Goal: Task Accomplishment & Management: Use online tool/utility

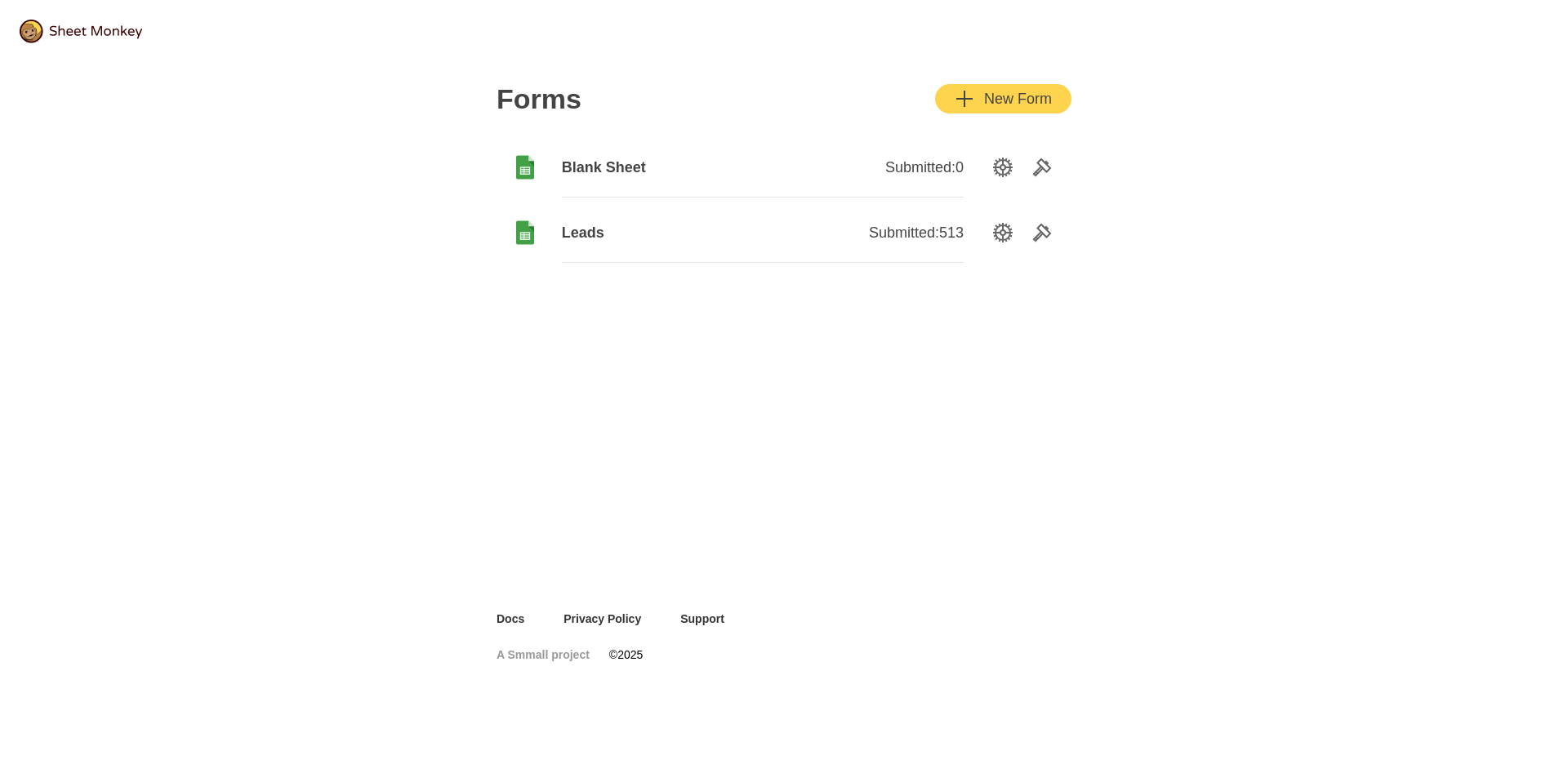
click at [1025, 103] on div "New Form" at bounding box center [1003, 99] width 97 height 20
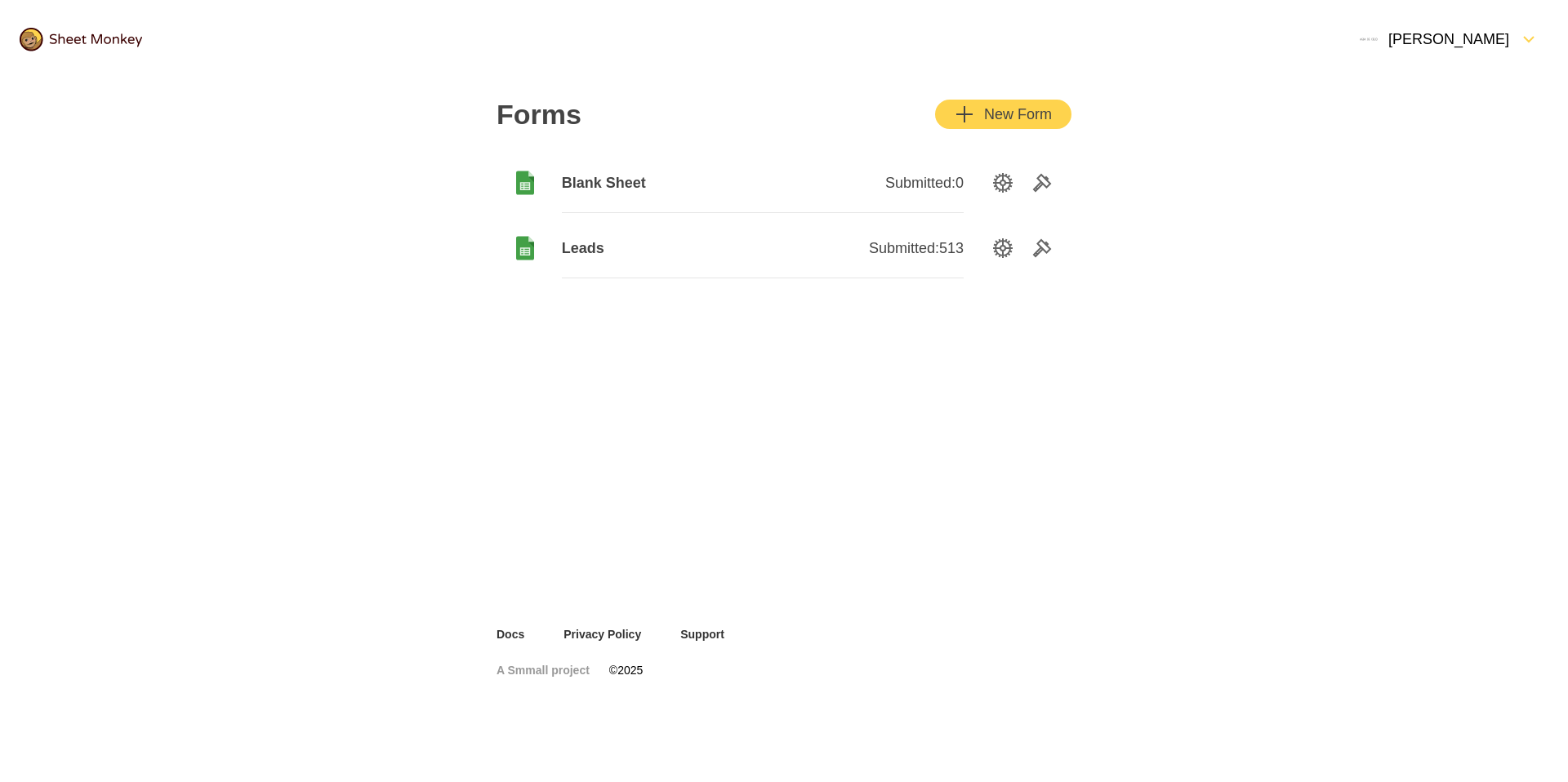
click at [1019, 118] on div "New Form" at bounding box center [1003, 114] width 97 height 20
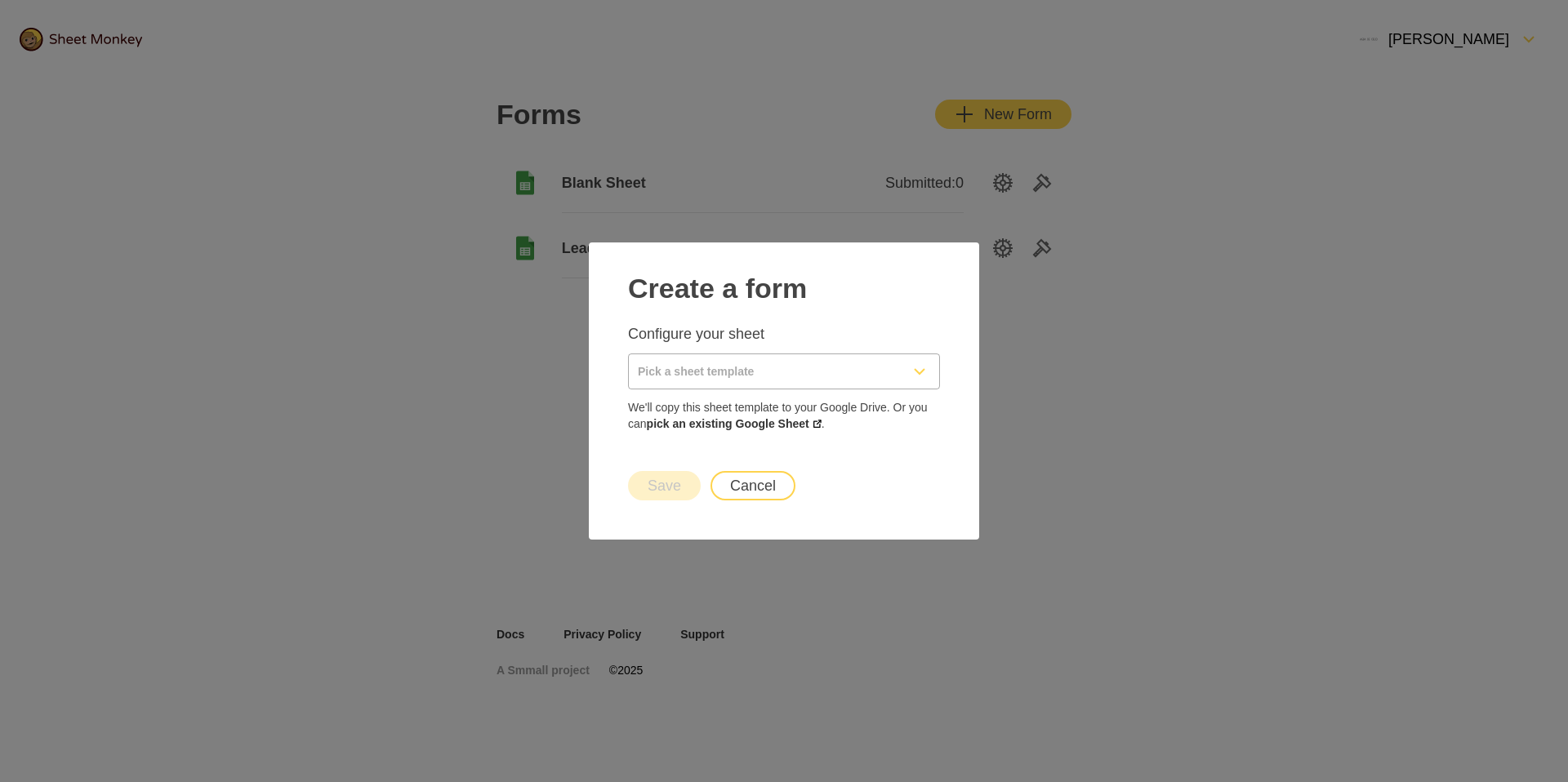
click at [806, 355] on div "Configure your sheet We'll copy this sheet template to your Google Drive. Or yo…" at bounding box center [784, 378] width 312 height 108
click at [806, 367] on input "Pick a sheet template" at bounding box center [764, 372] width 271 height 35
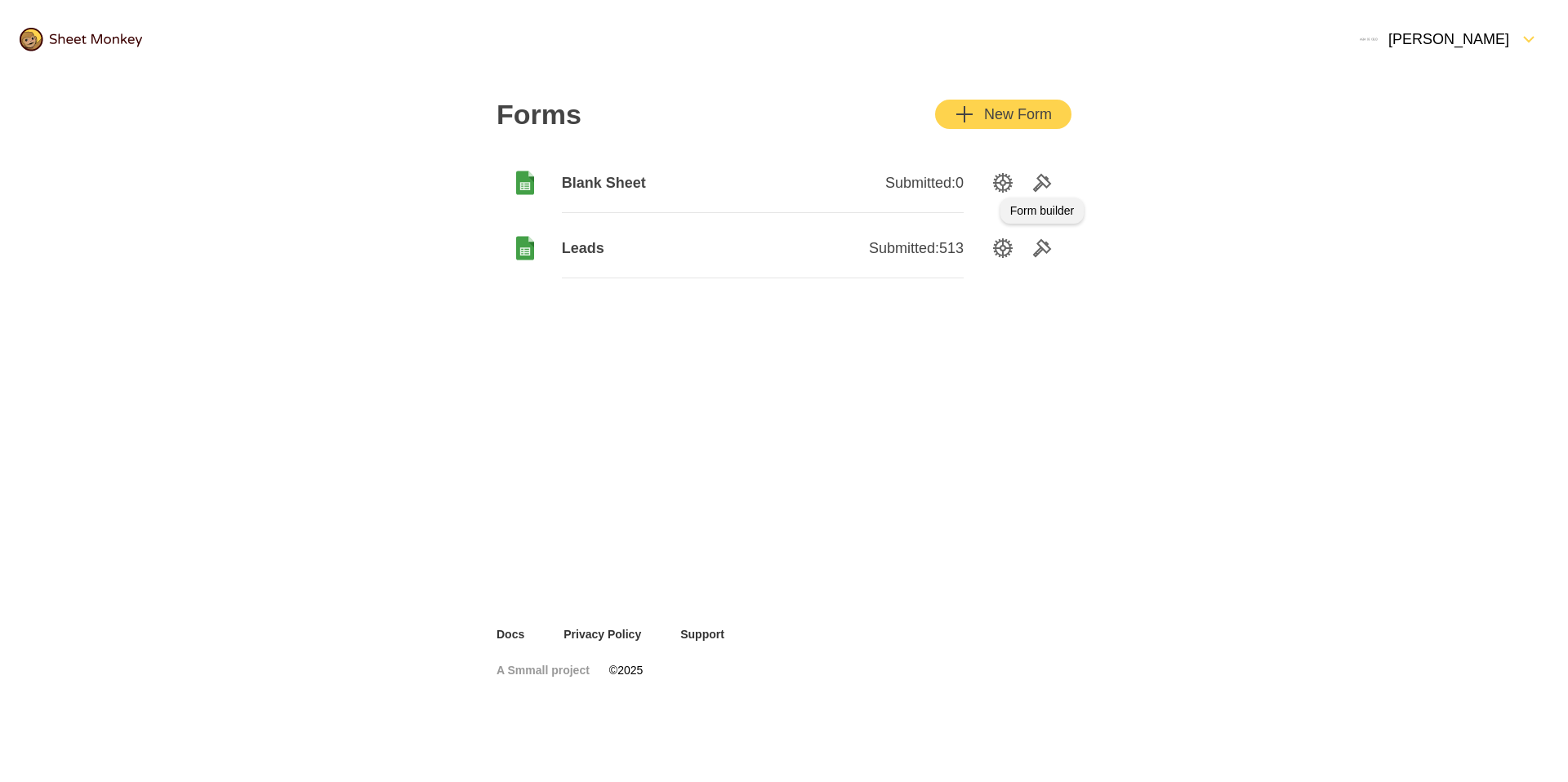
click at [1040, 183] on icon "Tools" at bounding box center [1042, 183] width 20 height 20
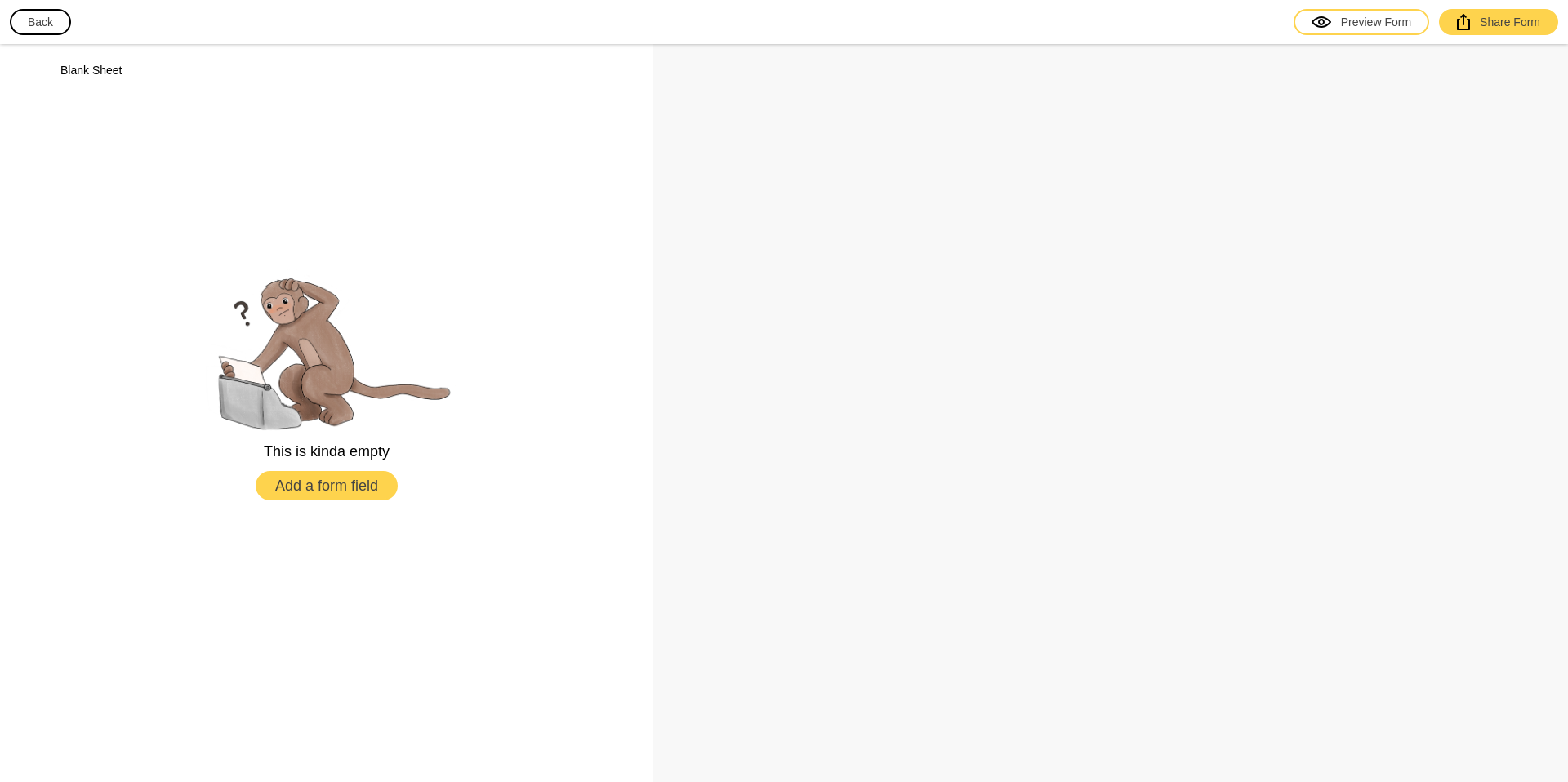
click at [64, 26] on button "Back" at bounding box center [40, 22] width 61 height 26
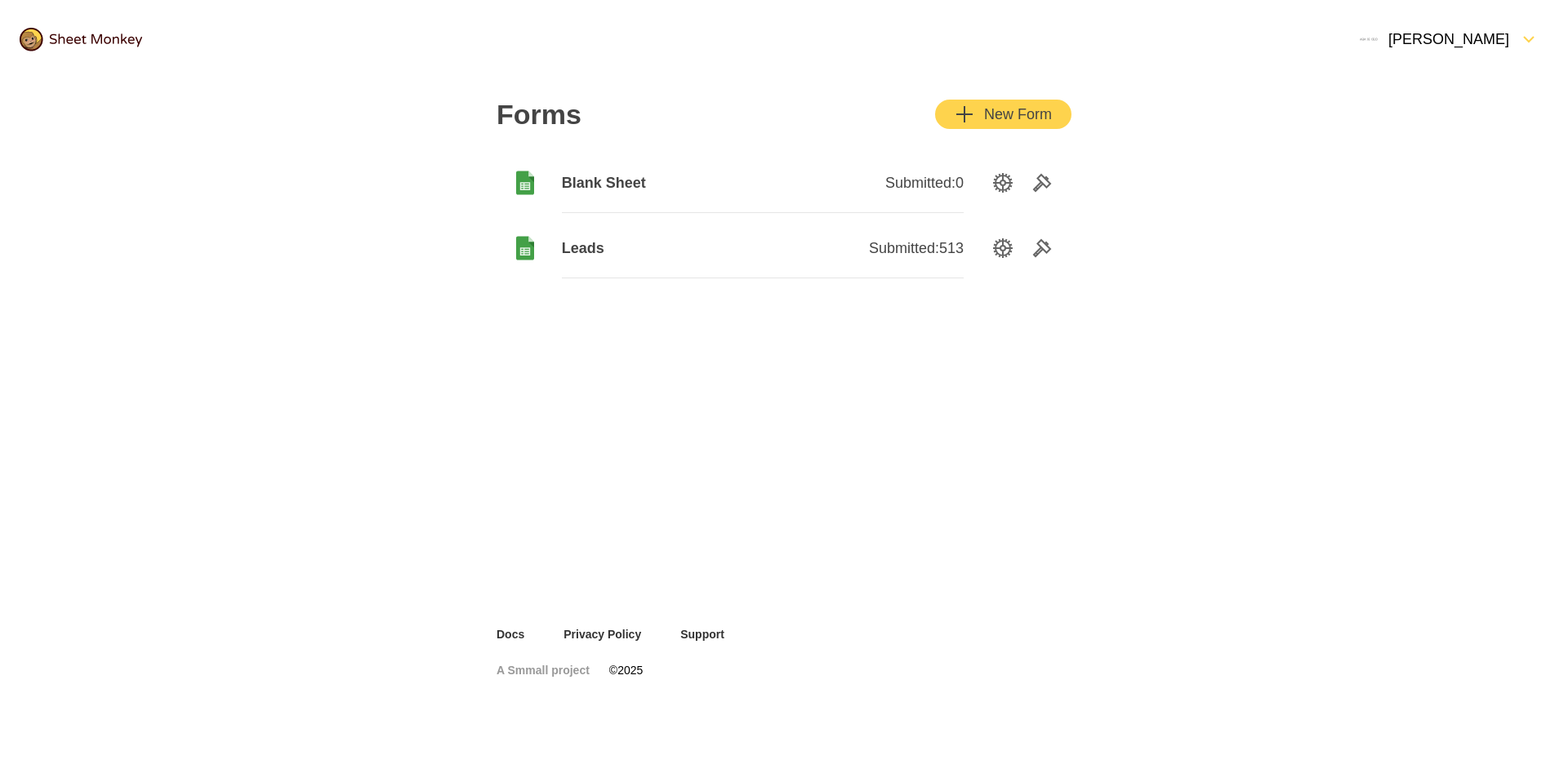
click at [1035, 248] on icon "Tools" at bounding box center [1042, 248] width 20 height 20
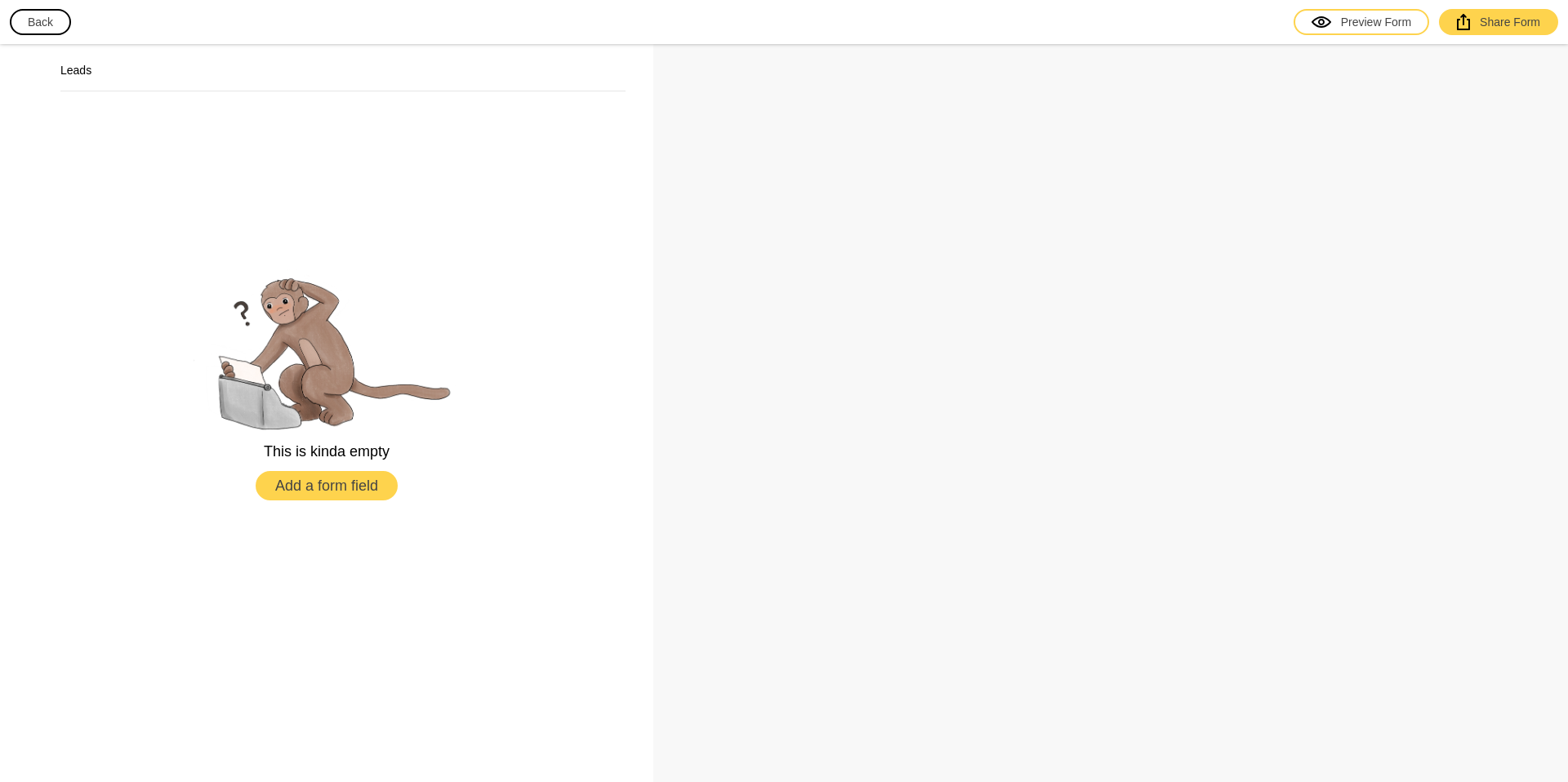
click at [46, 24] on button "Back" at bounding box center [40, 22] width 61 height 26
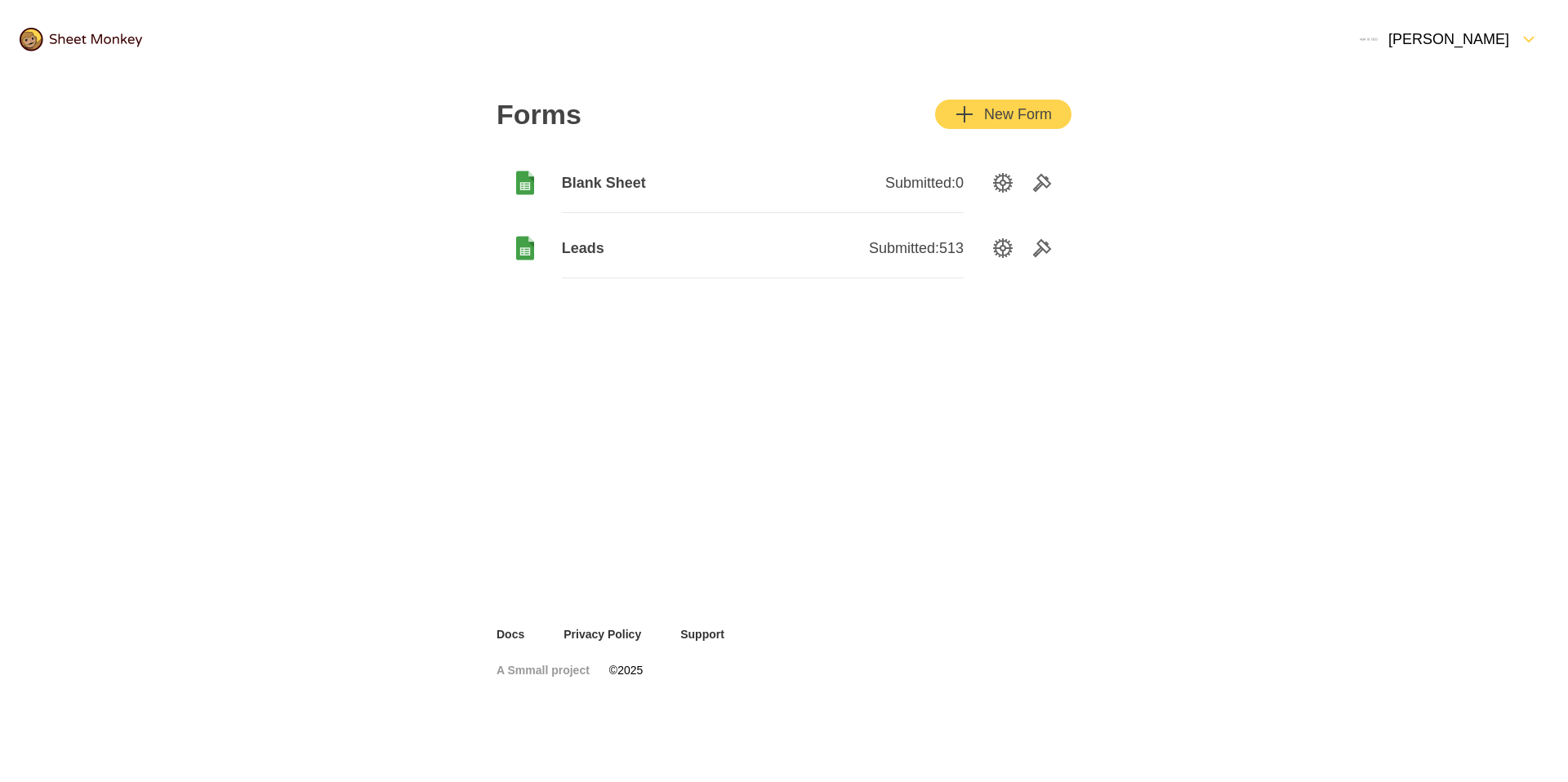
click at [1036, 184] on icon "Tools" at bounding box center [1042, 183] width 20 height 20
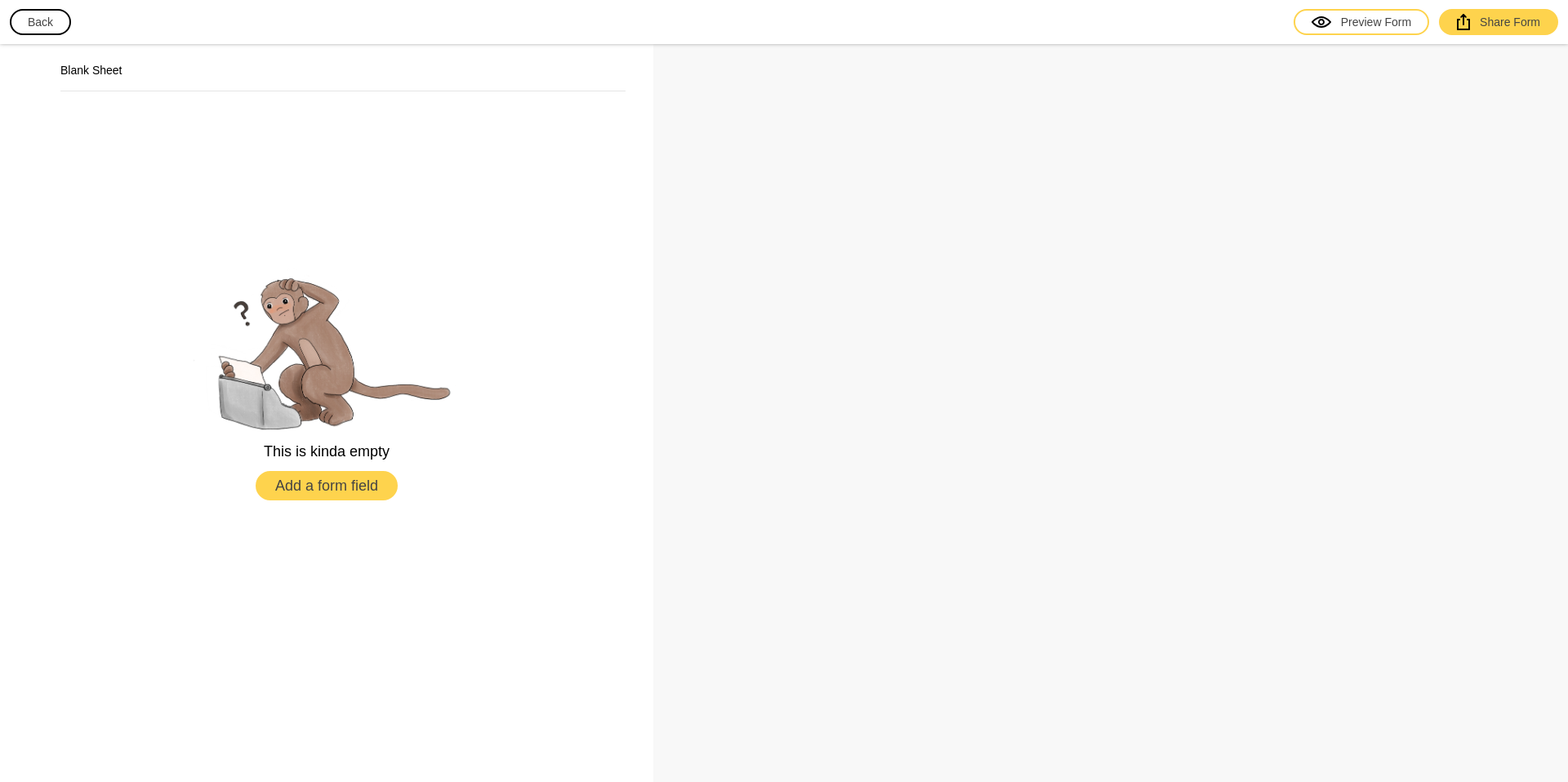
click at [314, 490] on button "Add a form field" at bounding box center [326, 486] width 142 height 29
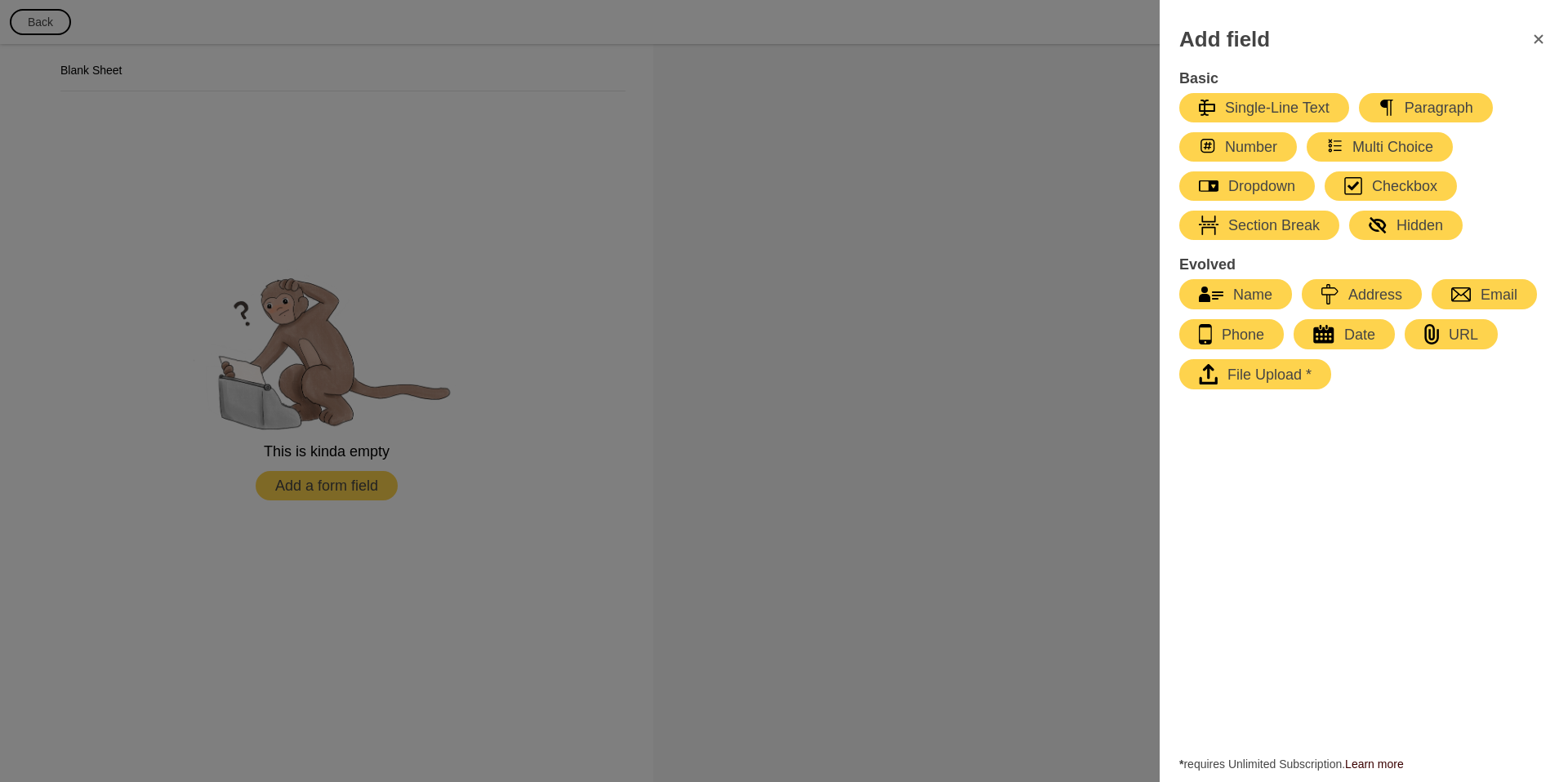
click at [1283, 109] on div "Single-Line Text" at bounding box center [1263, 107] width 131 height 20
select select "large"
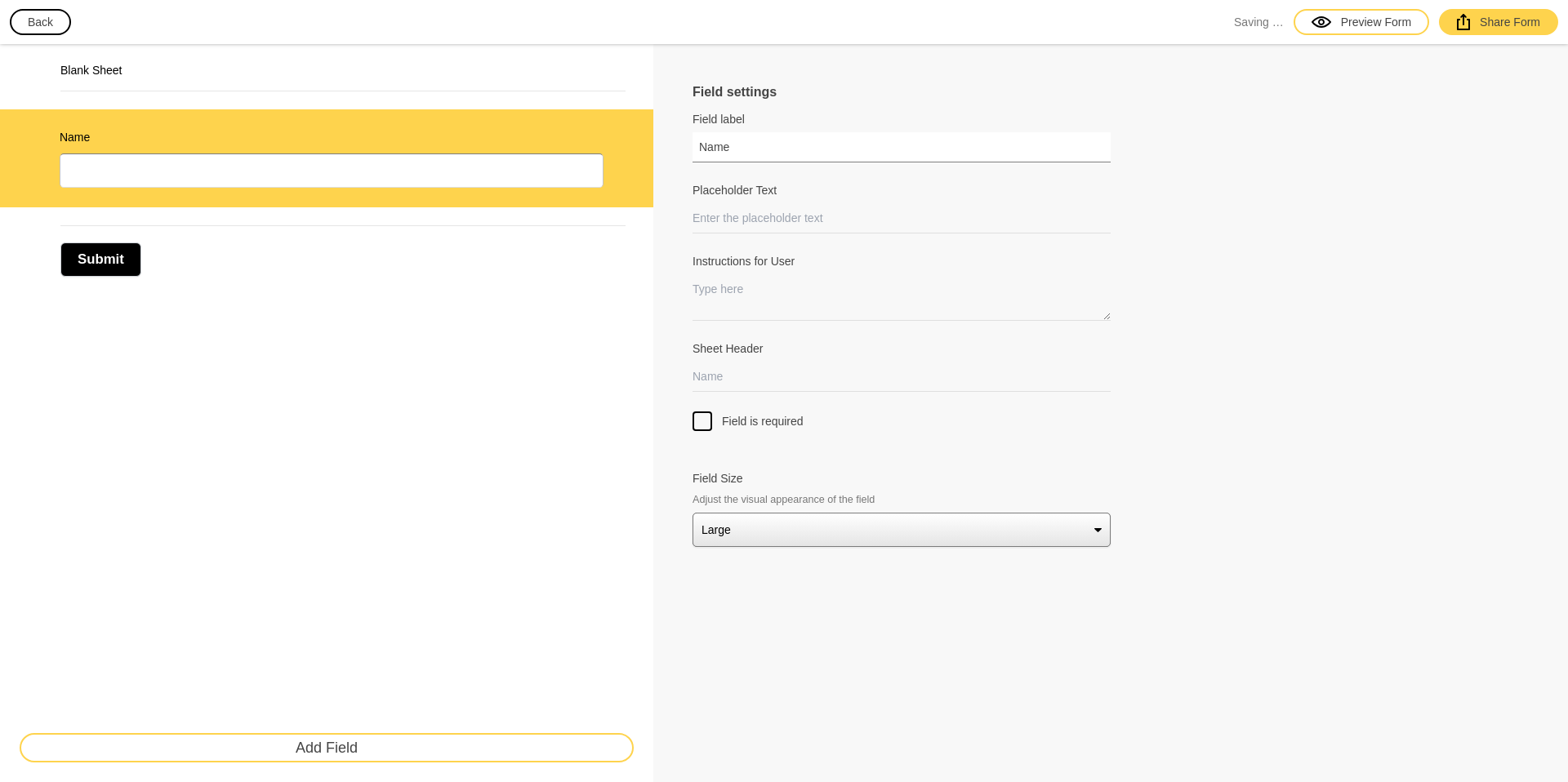
click at [749, 139] on input "Name" at bounding box center [901, 147] width 418 height 30
click at [759, 151] on input "Name" at bounding box center [901, 147] width 418 height 30
type input "F"
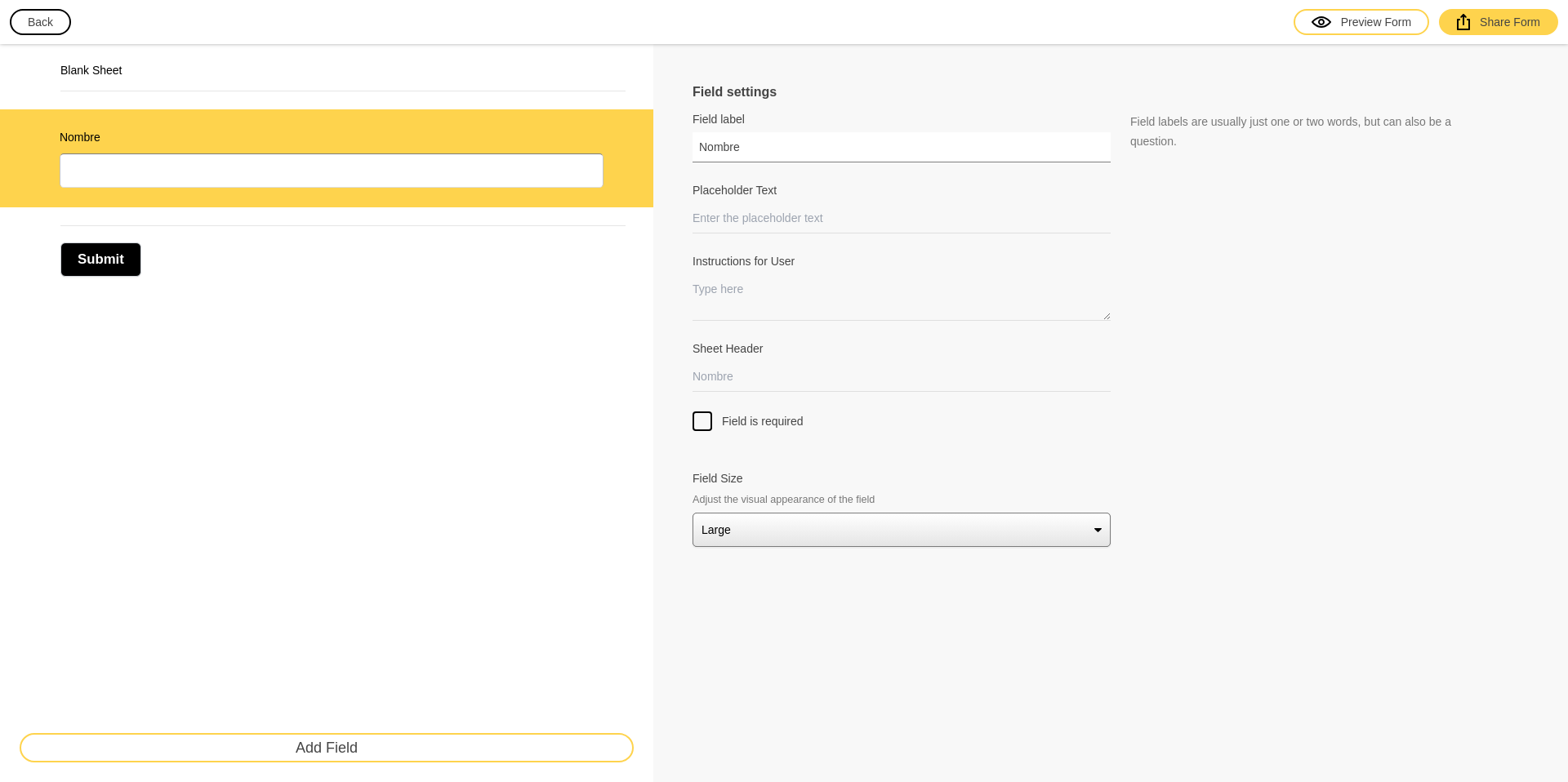
type input "Nombre"
click at [913, 222] on input "Placeholder Text" at bounding box center [901, 218] width 418 height 30
type input "María"
click at [649, 367] on div "Blank Sheet Nombre Submit Add Field" at bounding box center [326, 413] width 653 height 738
click at [738, 292] on textarea "Instructions for User" at bounding box center [901, 298] width 418 height 47
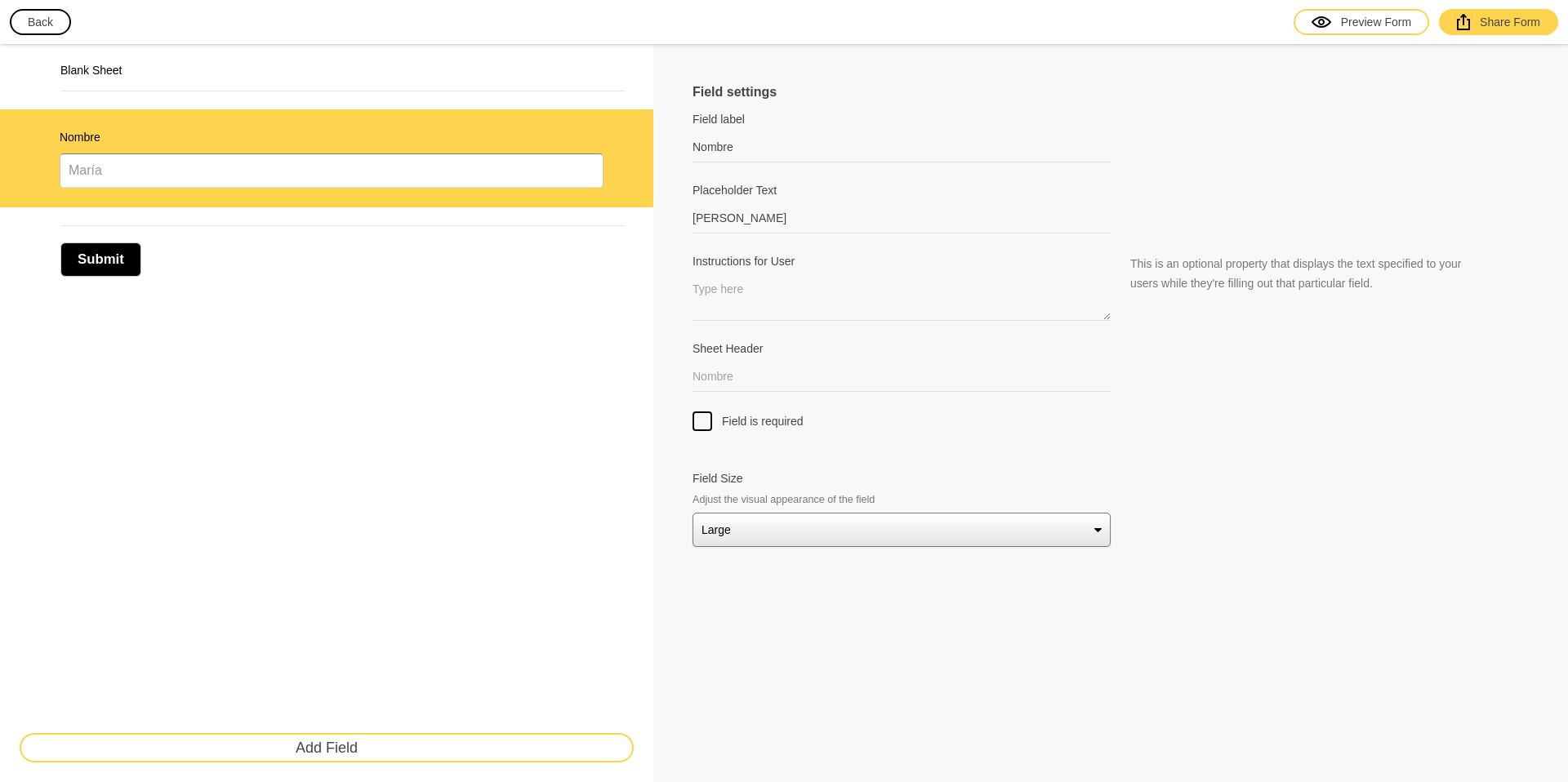
click at [669, 356] on div "Field settings Field label Nombre Field labels are usually just one or two word…" at bounding box center [1110, 413] width 915 height 738
click at [746, 371] on input "Sheet Header" at bounding box center [901, 376] width 418 height 30
click at [704, 413] on div at bounding box center [702, 421] width 20 height 20
click at [703, 412] on input "Field is required" at bounding box center [703, 412] width 0 height 0
click at [1384, 22] on div "Preview Form" at bounding box center [1361, 22] width 100 height 16
